Goal: Use online tool/utility: Utilize a website feature to perform a specific function

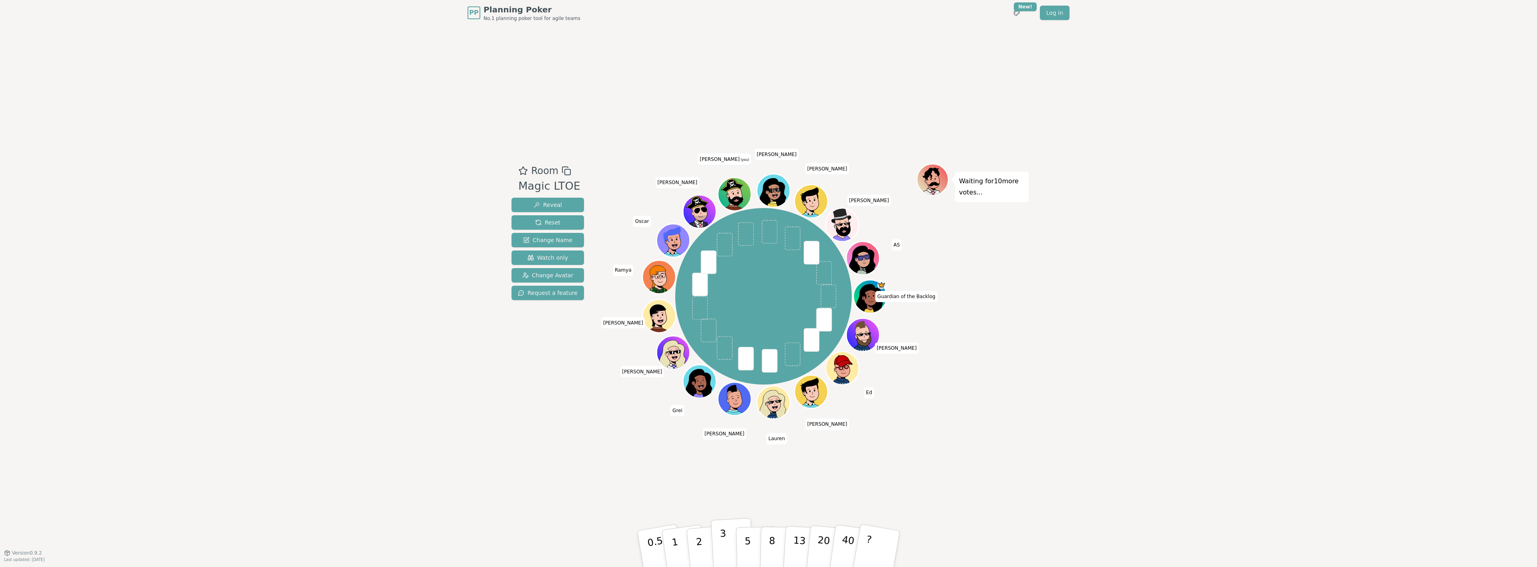
click at [723, 539] on p "3" at bounding box center [724, 550] width 9 height 44
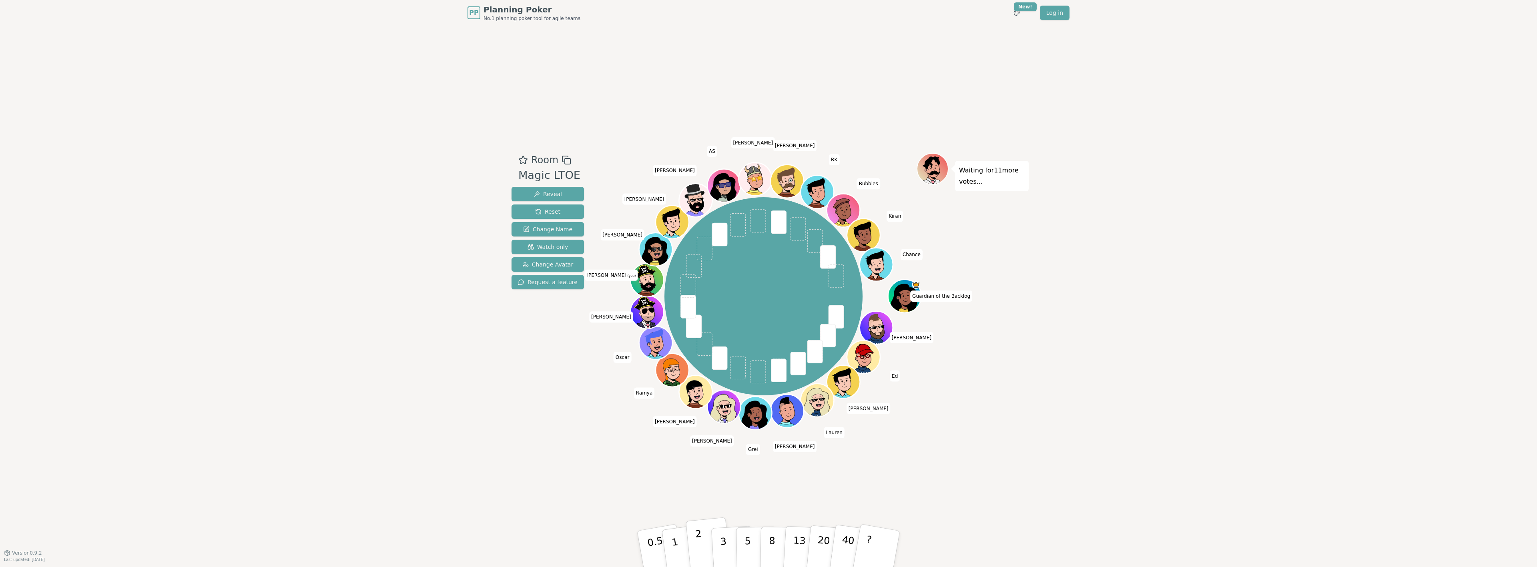
click at [697, 542] on p "2" at bounding box center [700, 550] width 10 height 44
click at [704, 537] on button "2" at bounding box center [709, 550] width 46 height 64
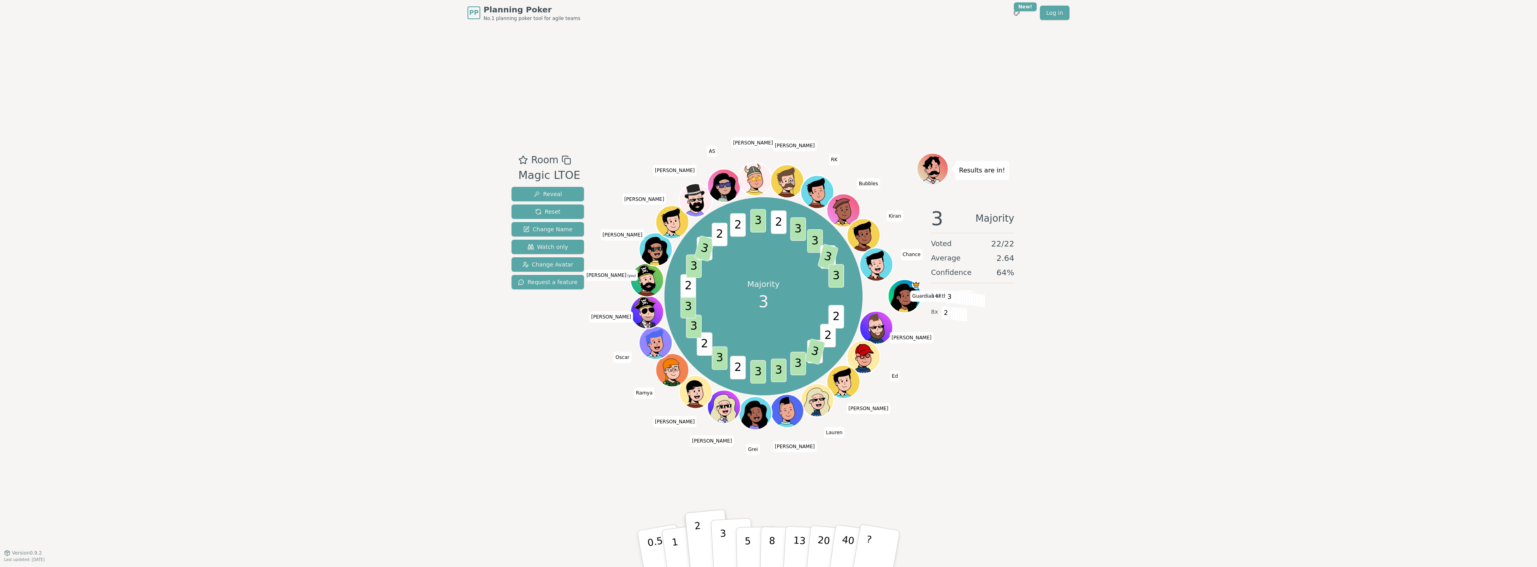
click at [725, 542] on p "3" at bounding box center [724, 550] width 9 height 44
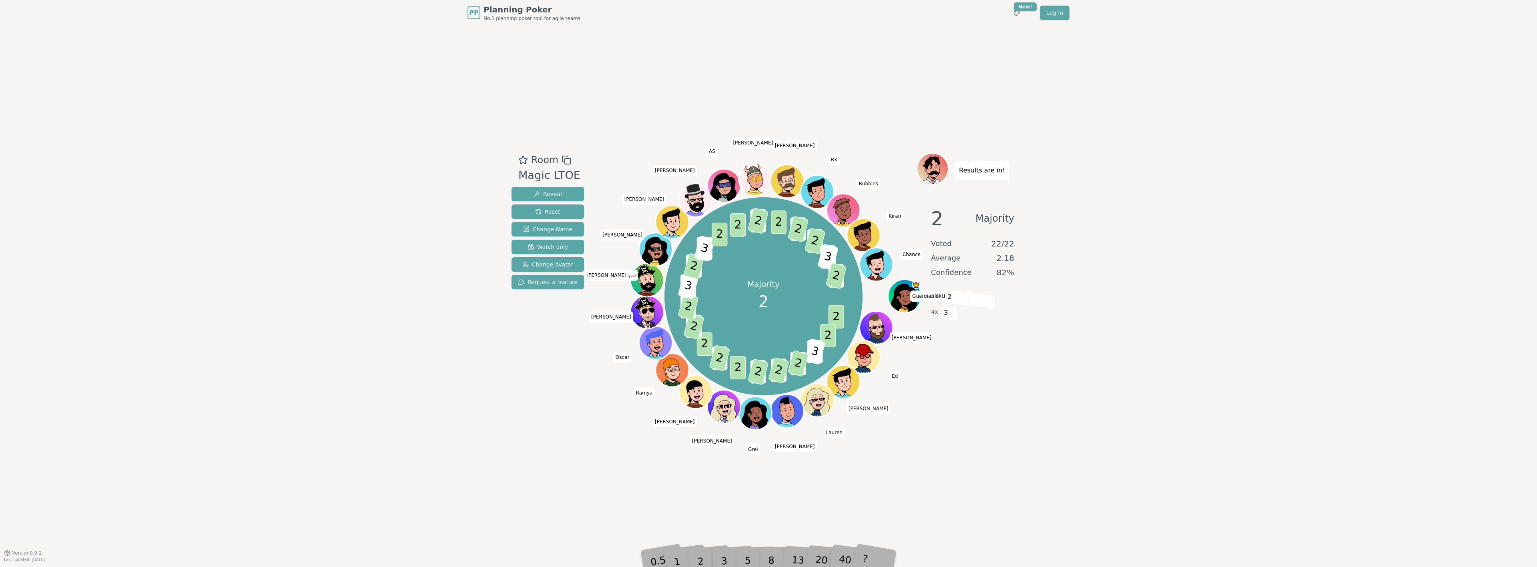
click at [703, 563] on div "2" at bounding box center [708, 549] width 26 height 30
click at [698, 561] on div "2" at bounding box center [708, 549] width 26 height 30
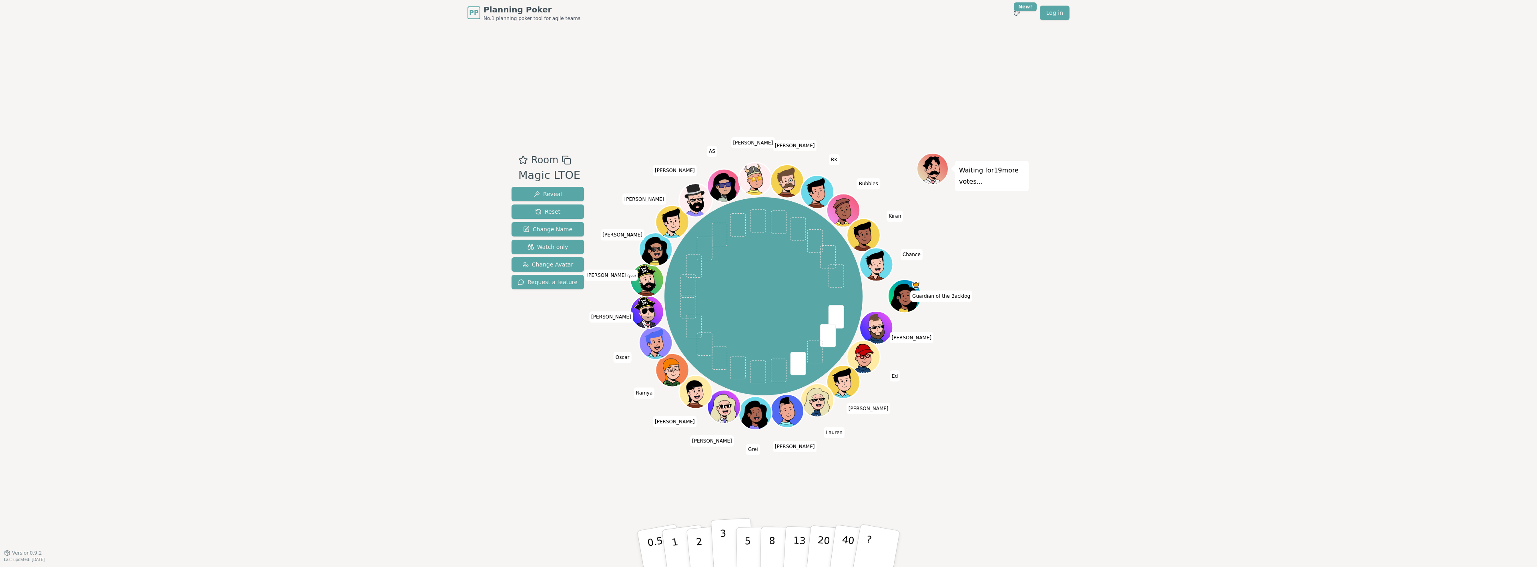
click at [722, 542] on p "3" at bounding box center [724, 550] width 9 height 44
click at [718, 537] on button "3" at bounding box center [733, 549] width 44 height 62
click at [723, 542] on p "3" at bounding box center [724, 550] width 9 height 44
